Goal: Task Accomplishment & Management: Use online tool/utility

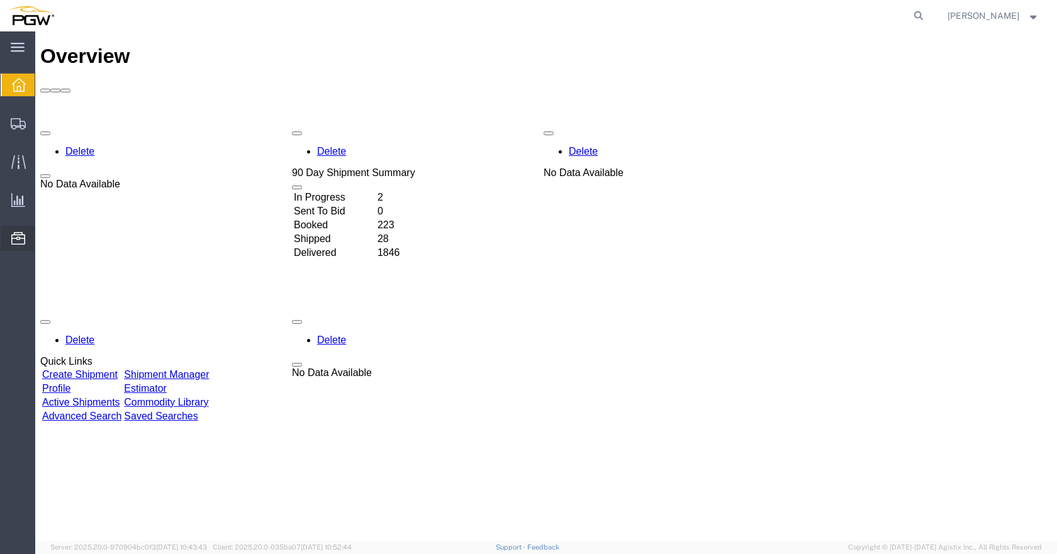
click at [16, 237] on icon at bounding box center [18, 238] width 14 height 13
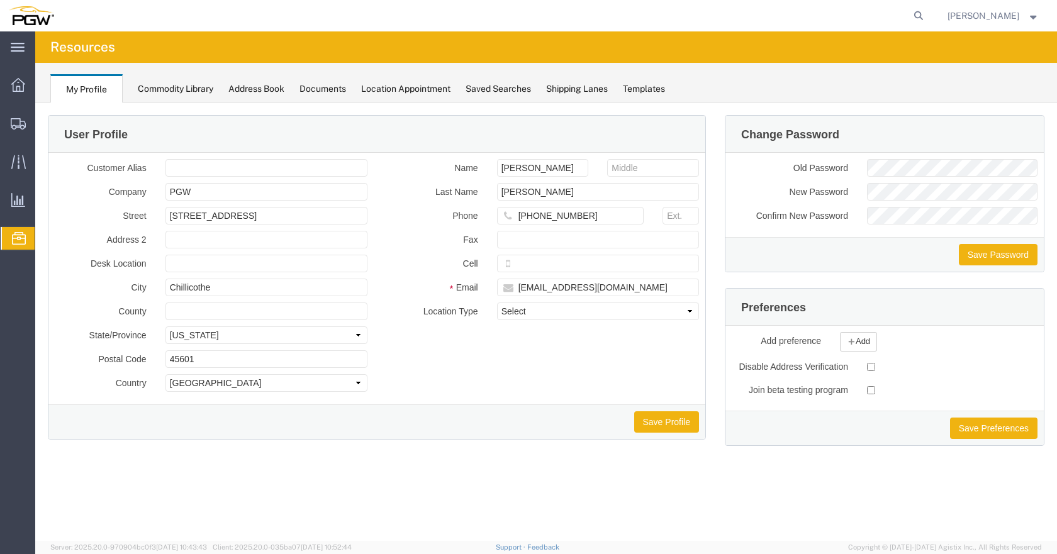
click at [0, 0] on span "Location Appointment" at bounding box center [0, 0] width 0 height 0
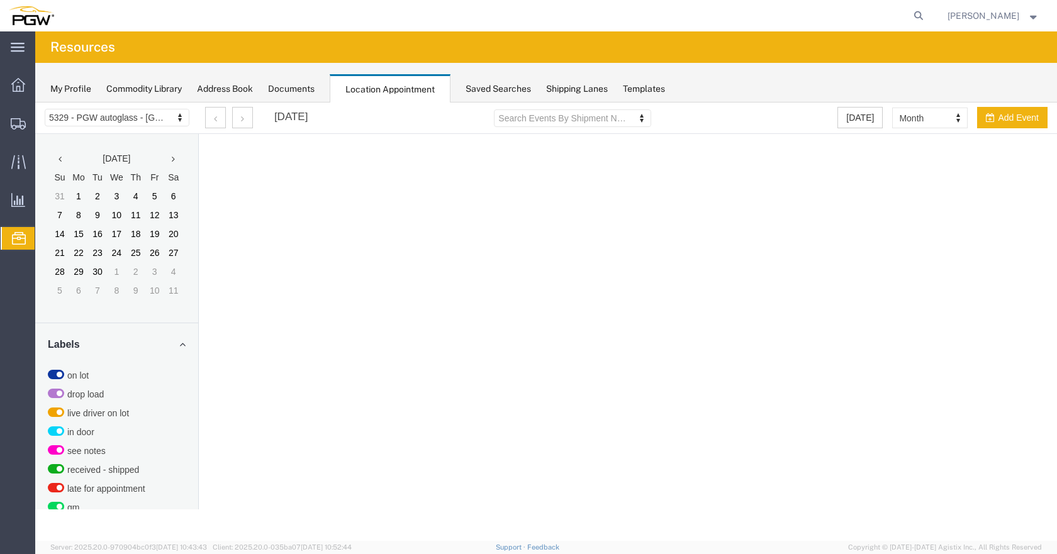
select select "28253"
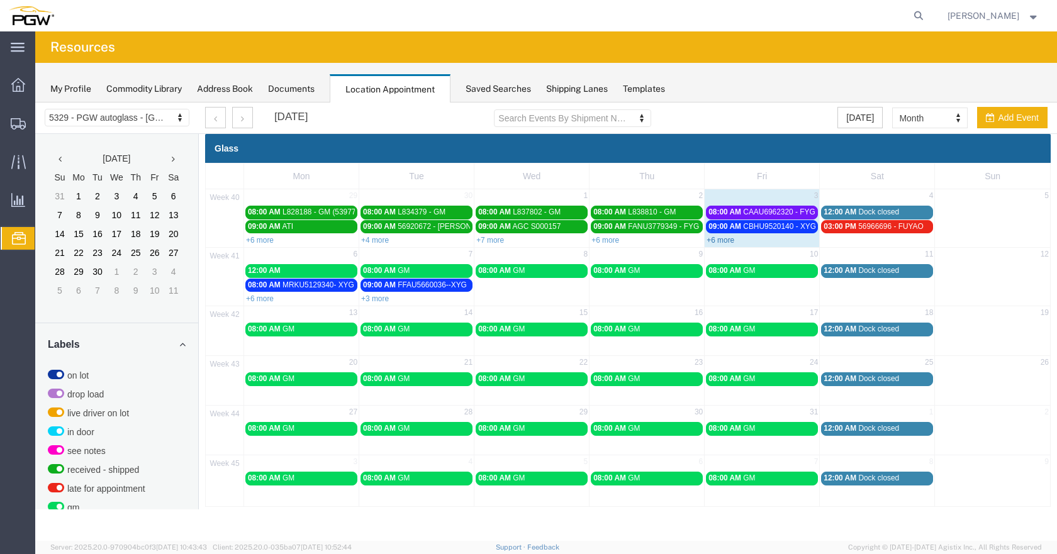
click at [724, 237] on link "+6 more" at bounding box center [720, 240] width 28 height 9
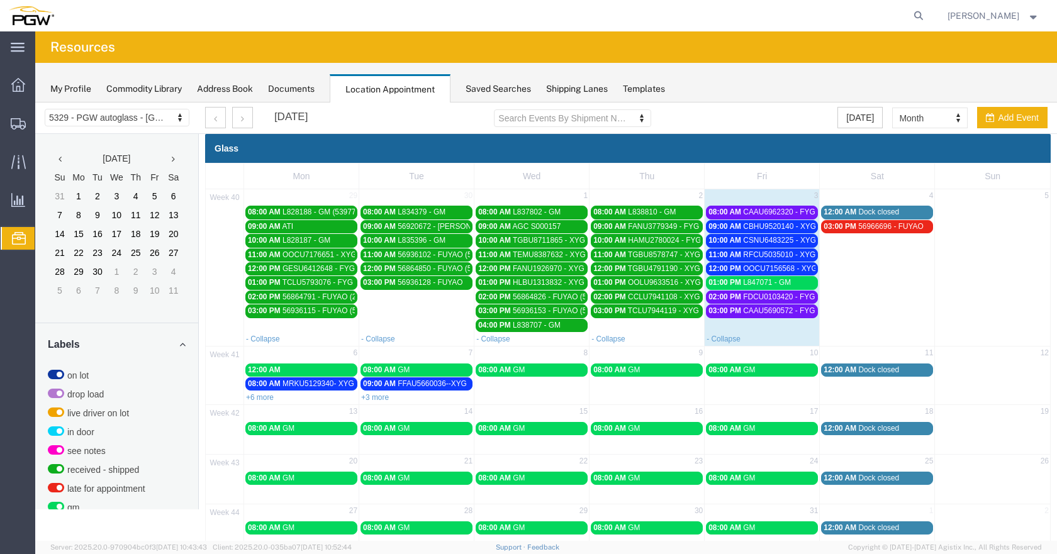
drag, startPoint x: 371, startPoint y: 398, endPoint x: 950, endPoint y: 525, distance: 593.3
click at [371, 397] on link "+3 more" at bounding box center [375, 397] width 28 height 9
